Goal: Use online tool/utility: Utilize a website feature to perform a specific function

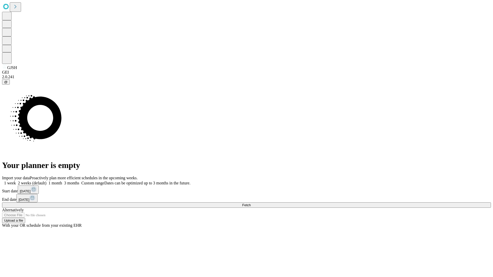
click at [251, 203] on span "Fetch" at bounding box center [246, 205] width 8 height 4
